Goal: Complete application form: Complete application form

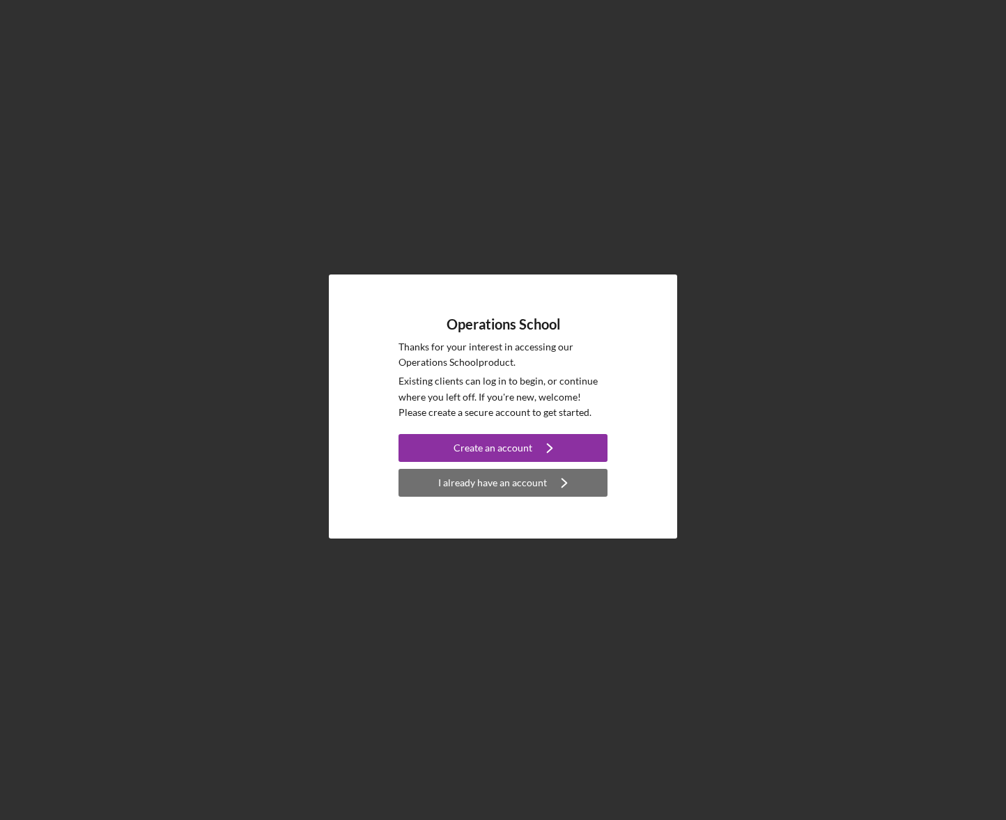
click at [528, 484] on div "I already have an account" at bounding box center [492, 483] width 109 height 28
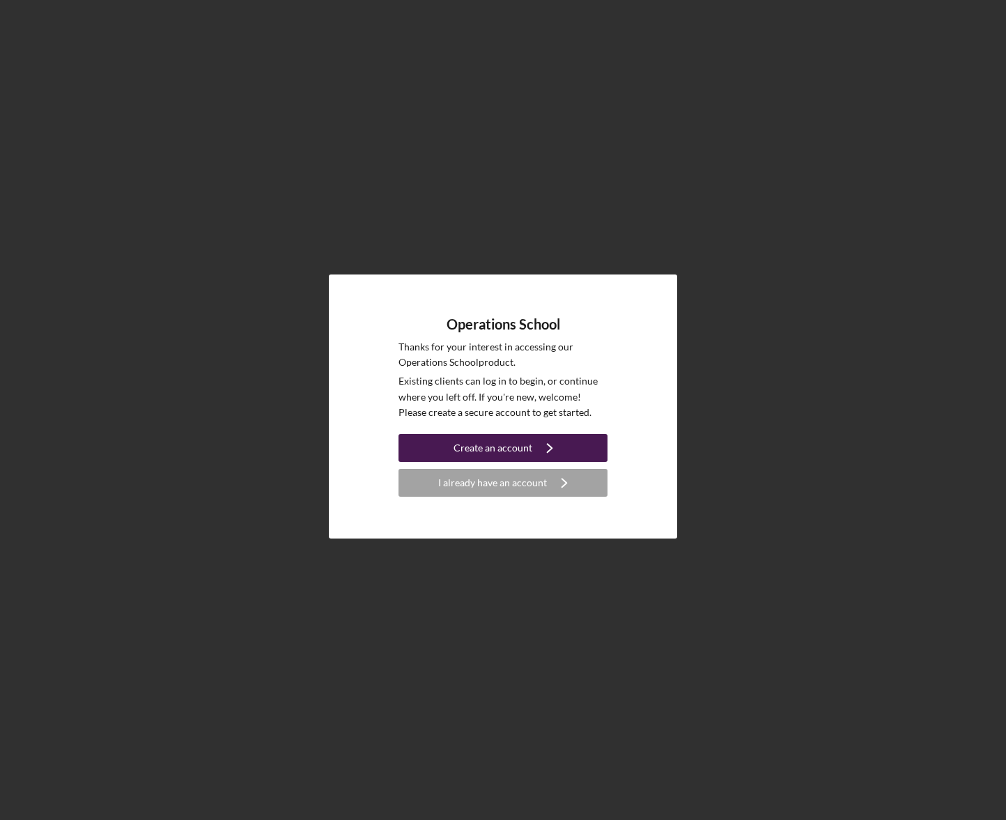
click at [513, 450] on div "Create an account" at bounding box center [493, 448] width 79 height 28
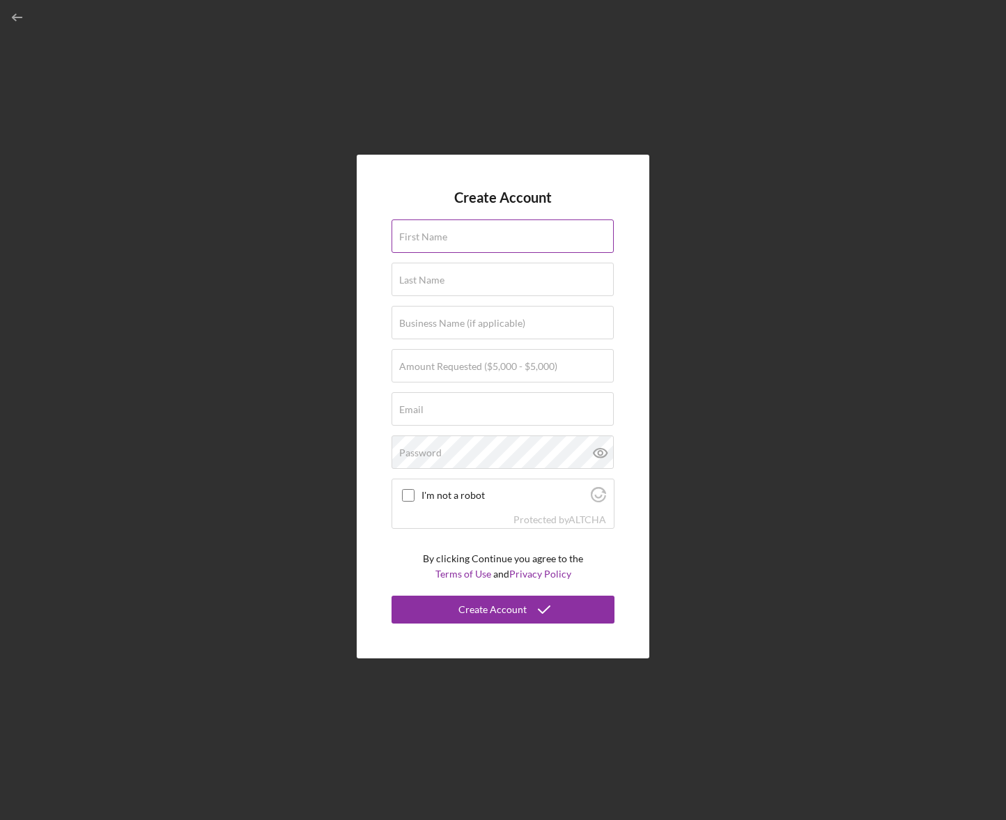
click at [425, 244] on input "First Name" at bounding box center [503, 236] width 222 height 33
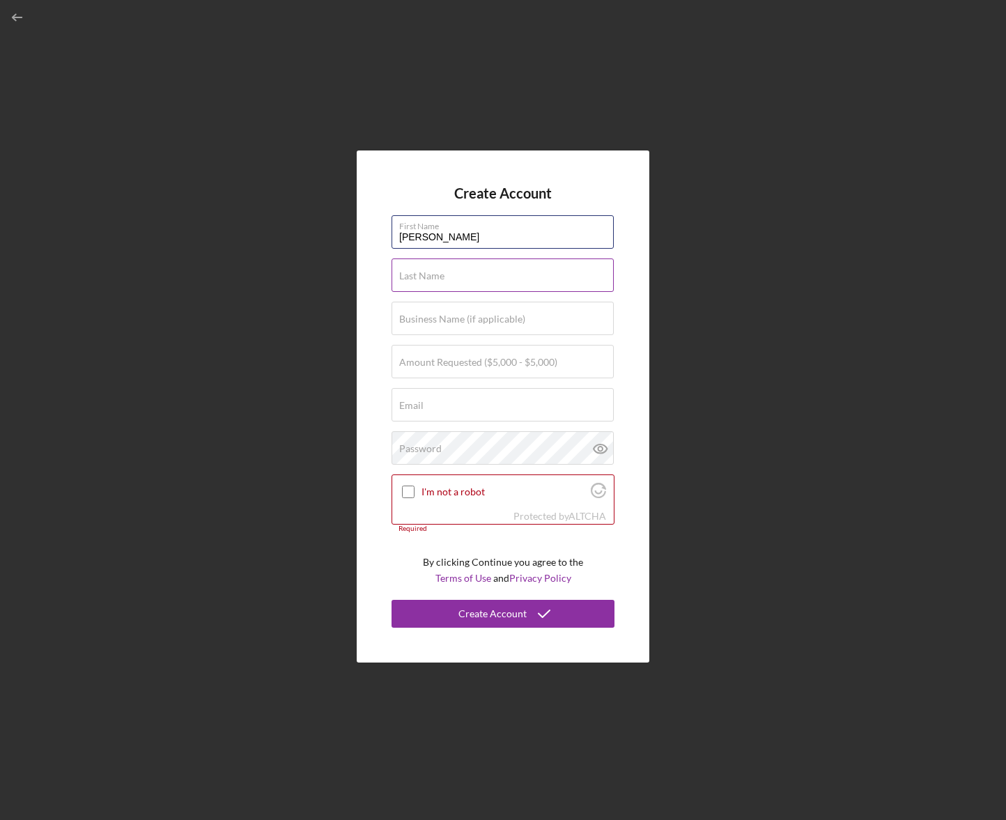
type input "[PERSON_NAME]"
click at [436, 281] on label "Last Name" at bounding box center [421, 275] width 45 height 11
click at [436, 281] on input "Last Name" at bounding box center [503, 275] width 222 height 33
type input "[PERSON_NAME]"
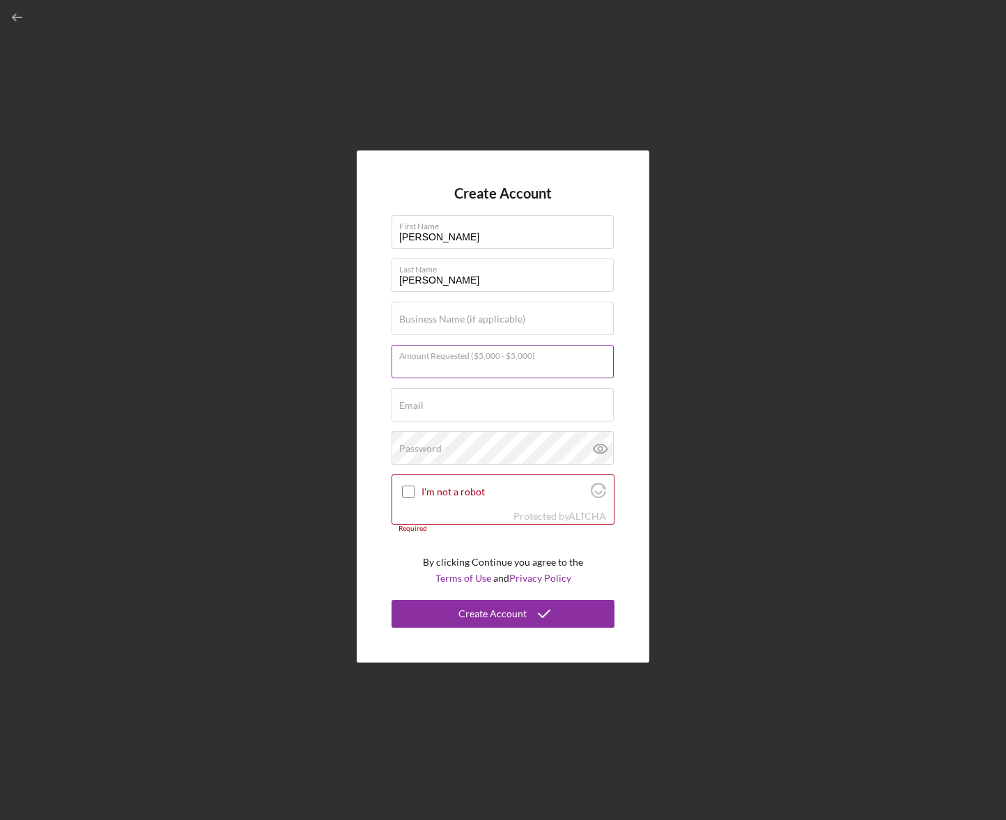
click at [440, 371] on input "Amount Requested ($5,000 - $5,000)" at bounding box center [503, 361] width 222 height 33
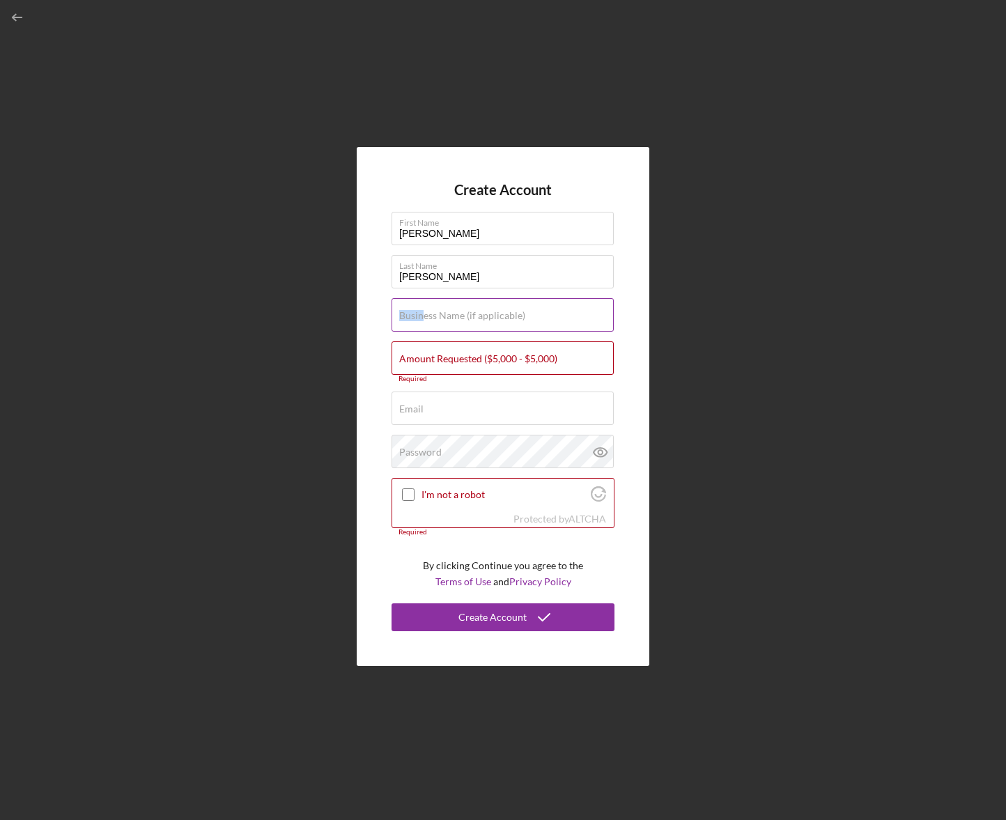
click at [423, 321] on div "Business Name (if applicable)" at bounding box center [503, 315] width 223 height 35
click at [418, 327] on input "Business Name (if applicable)" at bounding box center [503, 314] width 222 height 33
type input "Silver Red Lead Abatement"
click at [414, 404] on label "Email" at bounding box center [411, 409] width 24 height 11
click at [414, 404] on input "Email" at bounding box center [503, 408] width 222 height 33
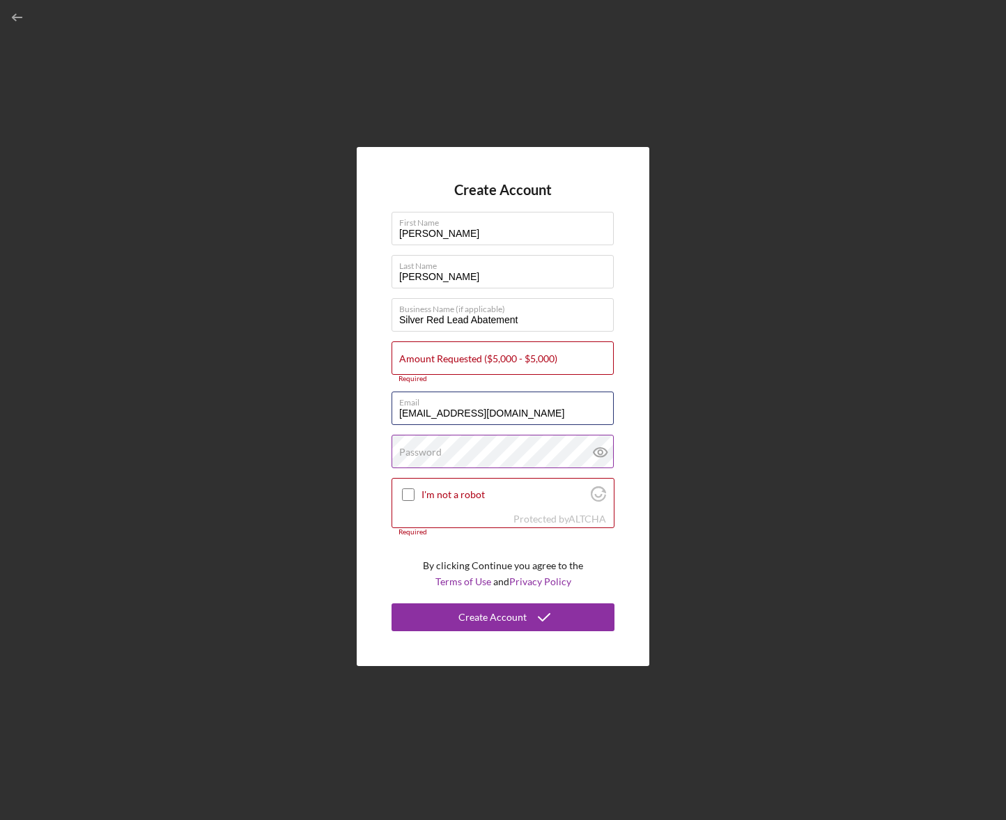
type input "[EMAIL_ADDRESS][DOMAIN_NAME]"
click at [425, 450] on label "Password" at bounding box center [420, 452] width 43 height 11
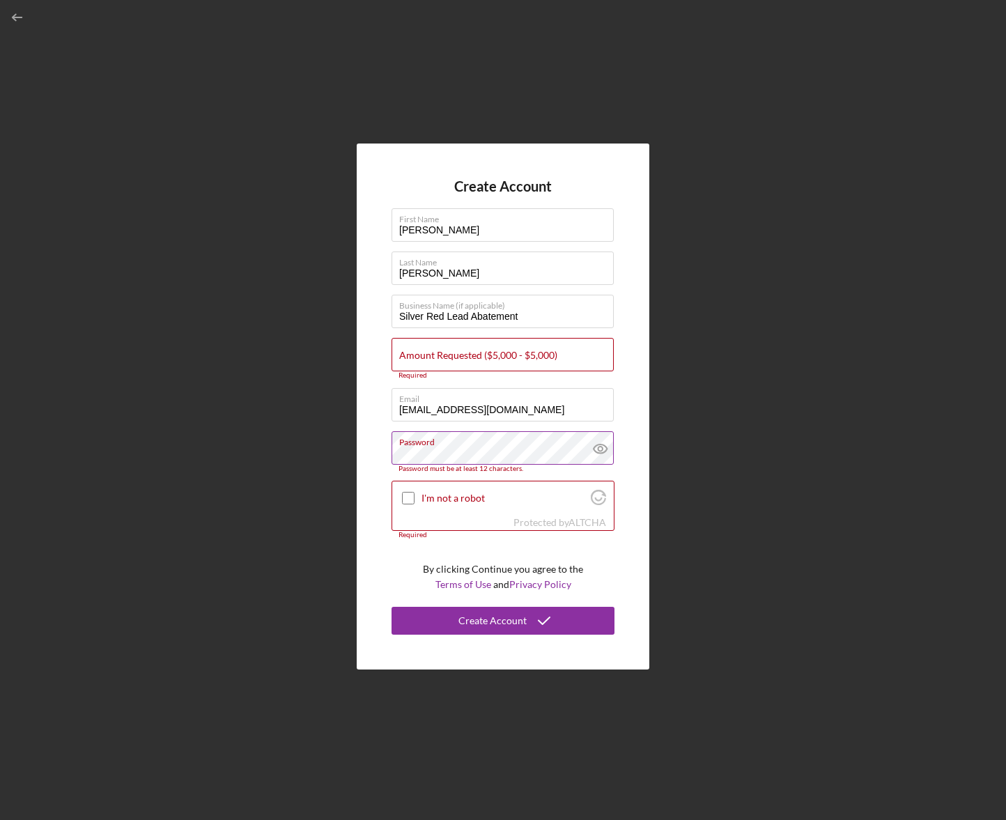
click at [600, 452] on icon at bounding box center [600, 448] width 35 height 35
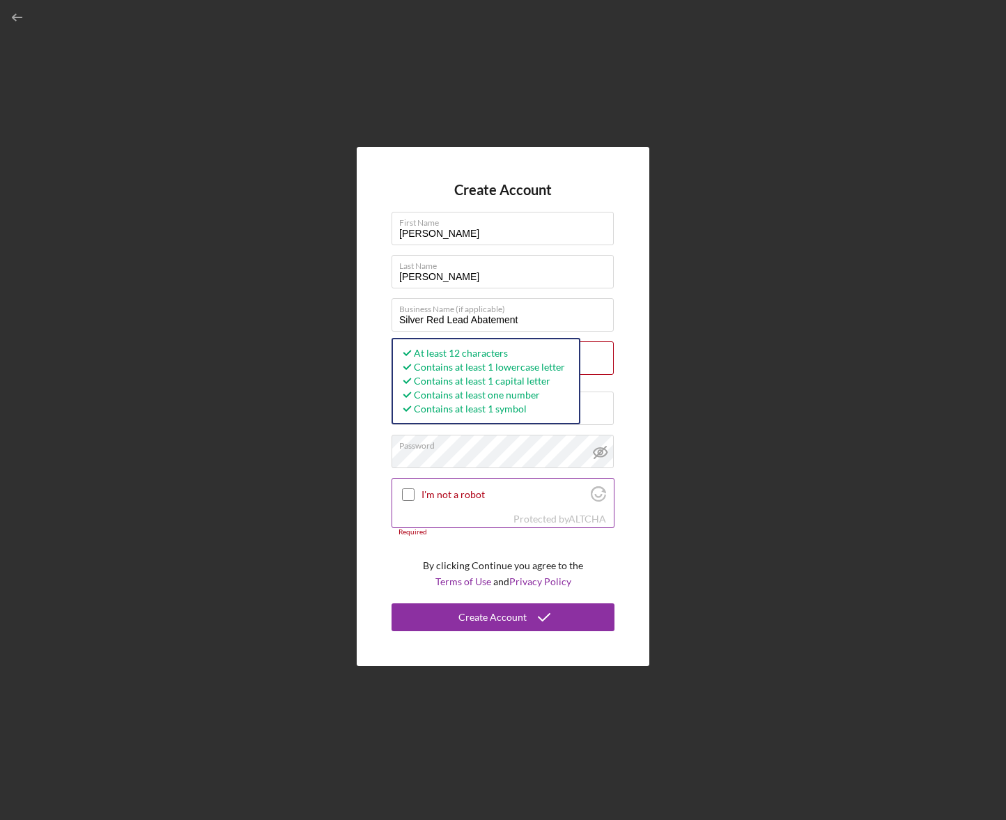
click at [411, 496] on input "I'm not a robot" at bounding box center [408, 495] width 13 height 13
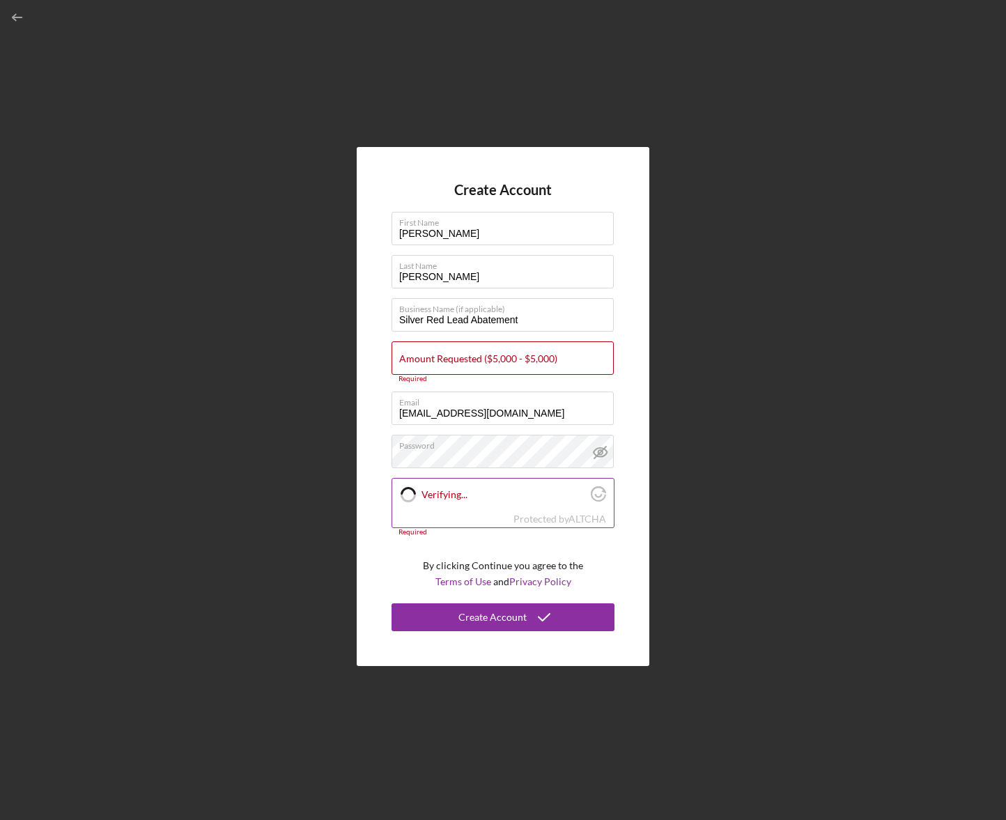
checkbox input "true"
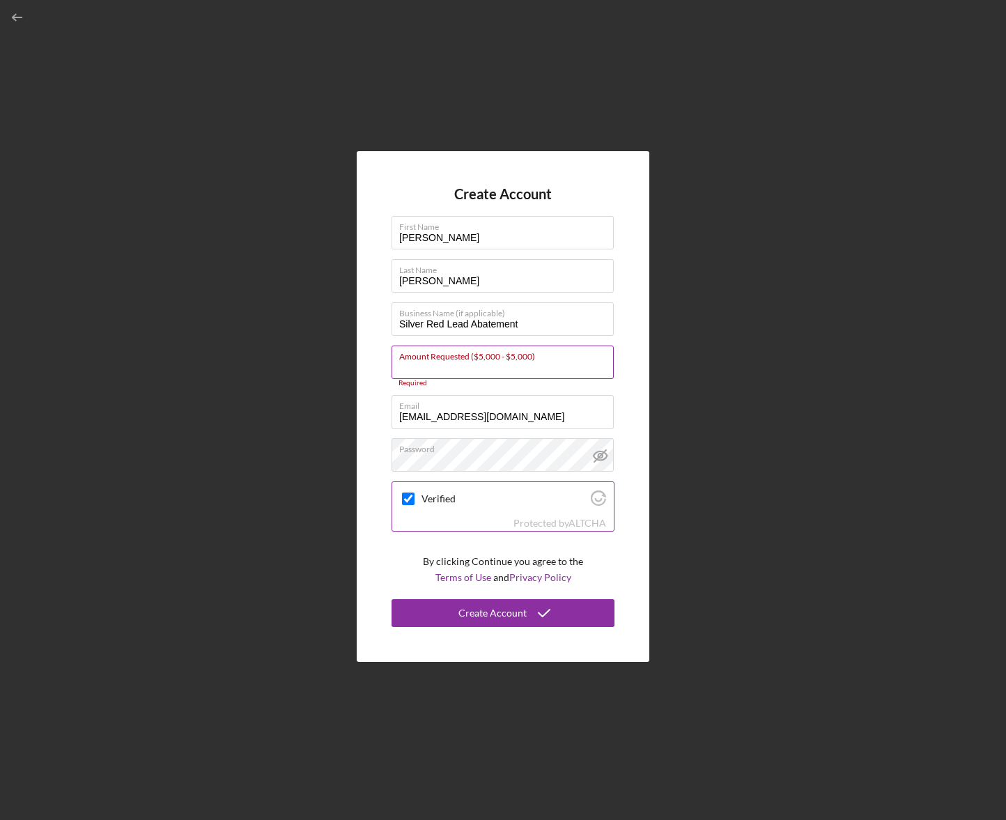
click at [569, 369] on input "Amount Requested ($5,000 - $5,000)" at bounding box center [503, 362] width 222 height 33
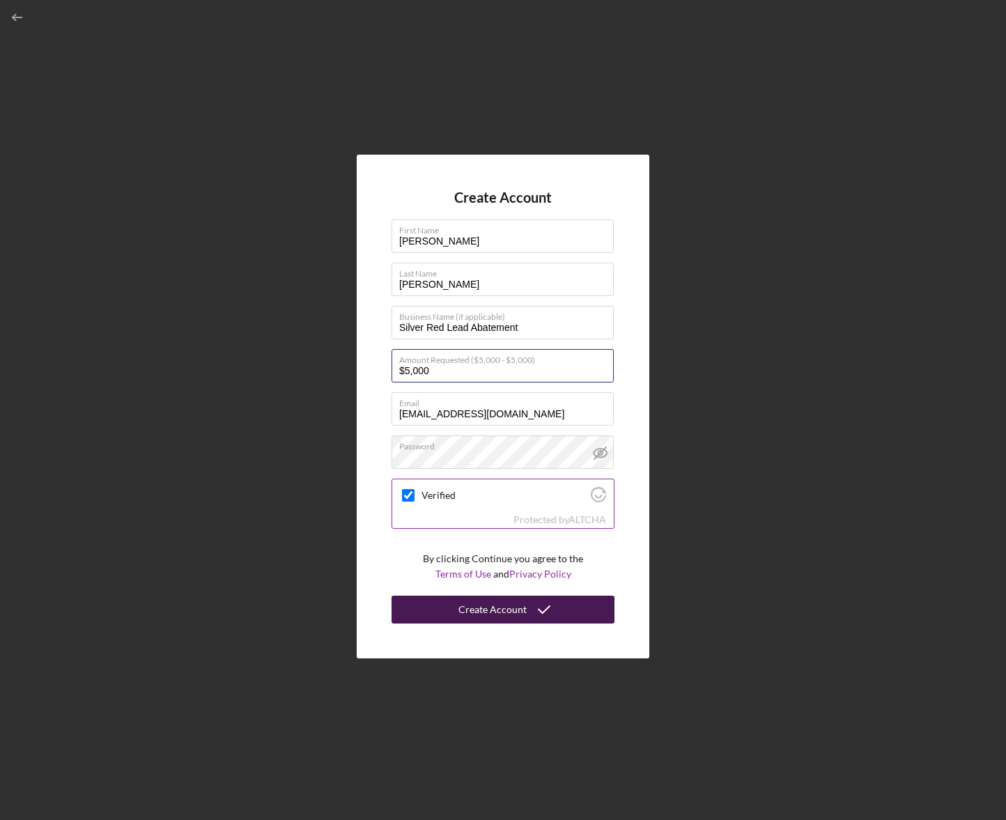
type input "$5,000"
click at [566, 601] on button "Create Account" at bounding box center [503, 610] width 223 height 28
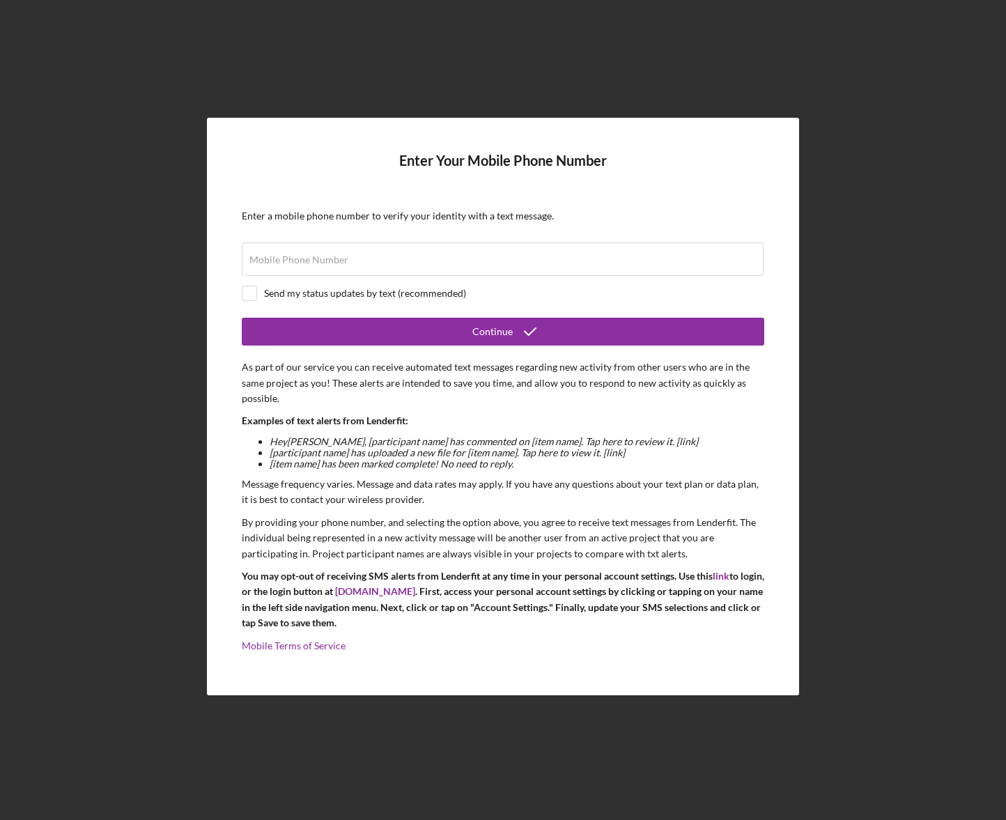
click at [544, 444] on li "Hey [PERSON_NAME] , [participant name] has commented on [item name]. Tap here t…" at bounding box center [517, 441] width 495 height 11
click at [275, 268] on input "Mobile Phone Number" at bounding box center [503, 259] width 522 height 33
type input "[PHONE_NUMBER]"
click at [257, 287] on div "Send my status updates by text (recommended)" at bounding box center [503, 293] width 523 height 15
checkbox input "true"
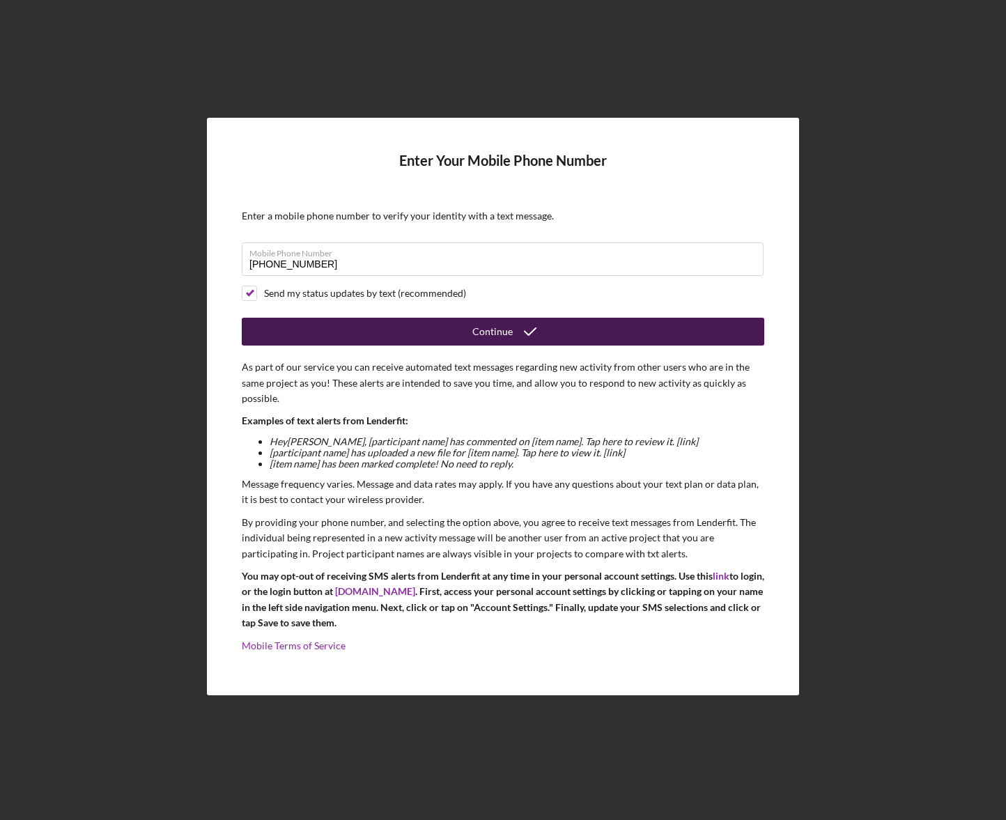
click at [439, 332] on button "Continue" at bounding box center [503, 332] width 523 height 28
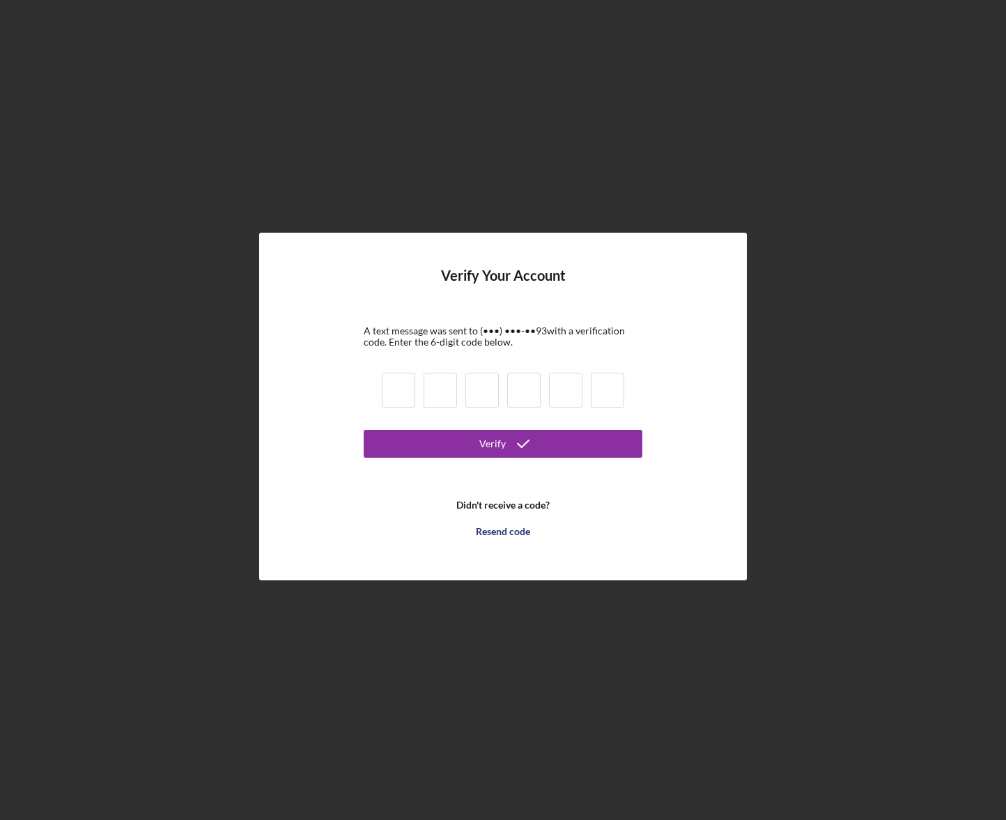
click at [395, 388] on input at bounding box center [398, 390] width 33 height 35
click at [375, 395] on form "Verify Your Account A text message was sent to (•••) •••-•• 93 with a verificat…" at bounding box center [503, 407] width 279 height 278
click at [383, 391] on input at bounding box center [398, 390] width 33 height 35
type input "6"
type input "9"
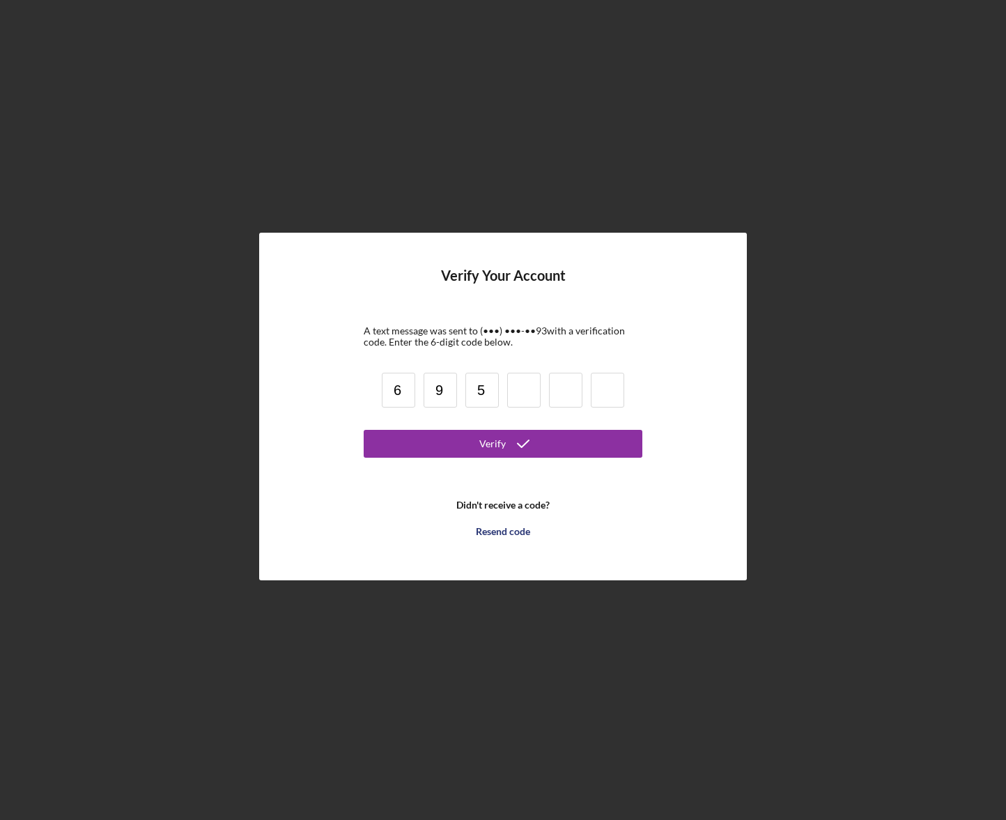
type input "5"
type input "1"
type input "3"
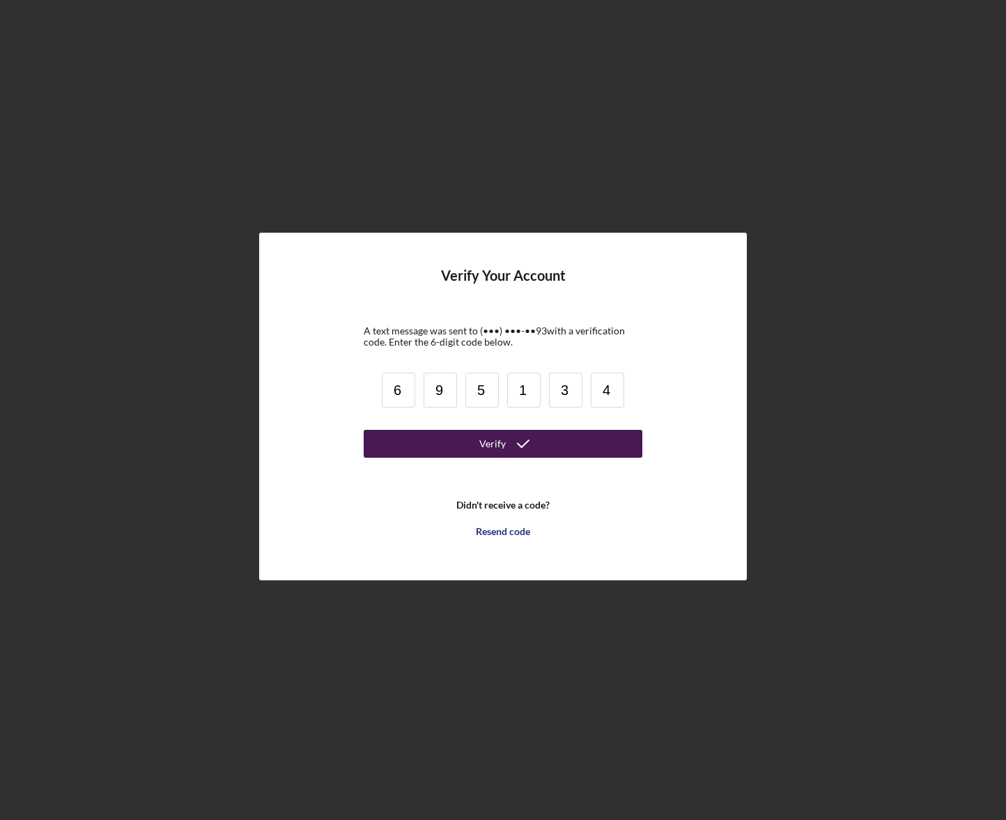
type input "4"
click at [479, 440] on button "Verify" at bounding box center [503, 444] width 279 height 28
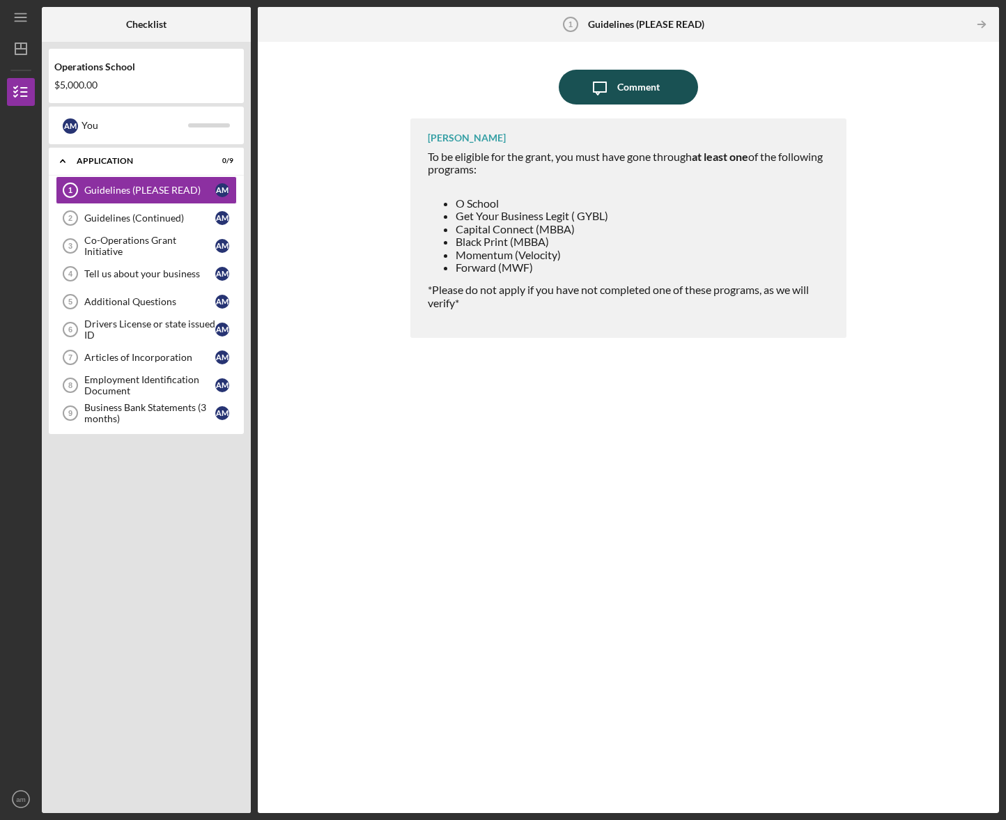
click at [585, 87] on icon "Icon/Message" at bounding box center [600, 87] width 35 height 35
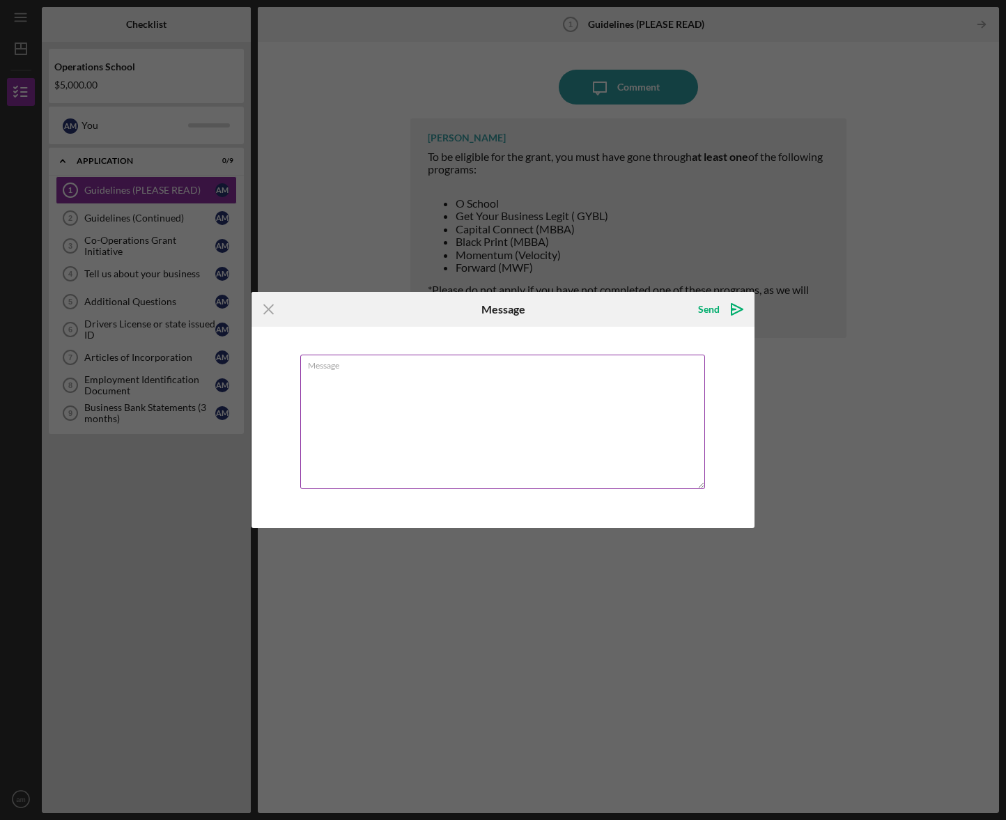
click at [313, 405] on textarea "Message" at bounding box center [502, 422] width 405 height 135
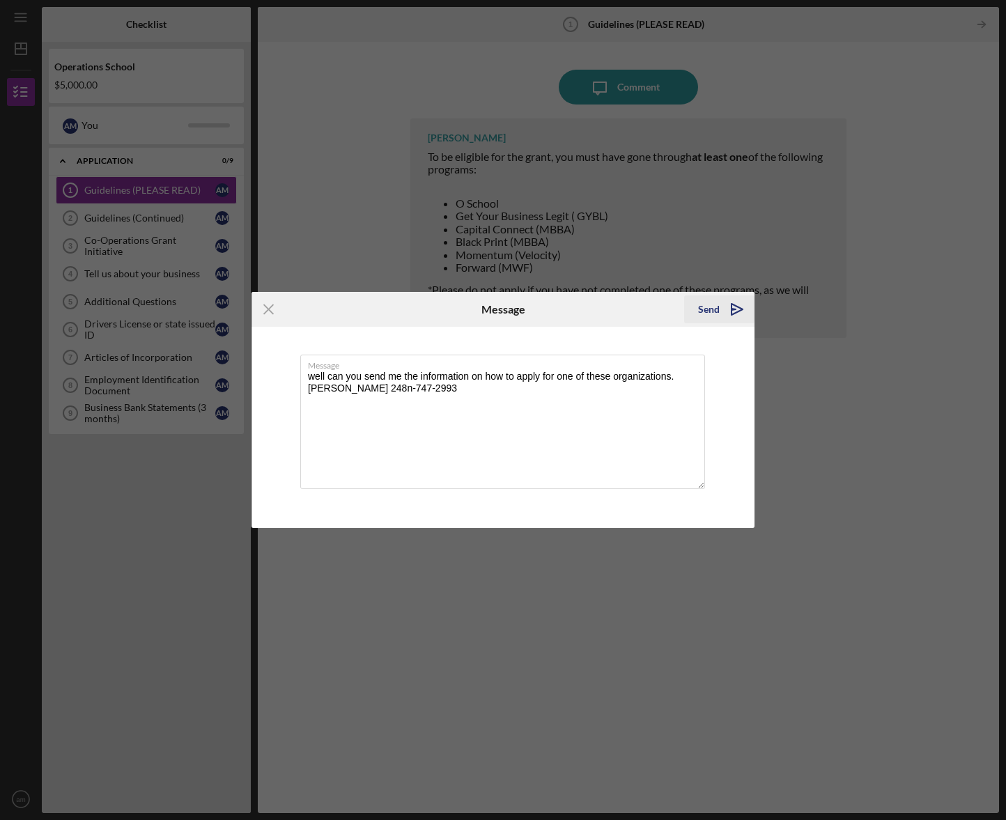
type textarea "well can you send me the information on how to apply for one of these organizat…"
drag, startPoint x: 737, startPoint y: 310, endPoint x: 719, endPoint y: 310, distance: 18.8
click at [737, 310] on icon "Icon/icon-invite-send" at bounding box center [737, 309] width 35 height 35
